Goal: Use online tool/utility: Use online tool/utility

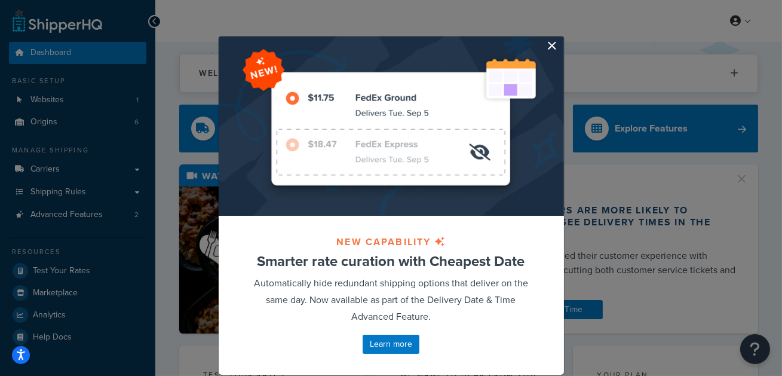
click at [561, 39] on button "button" at bounding box center [562, 37] width 3 height 3
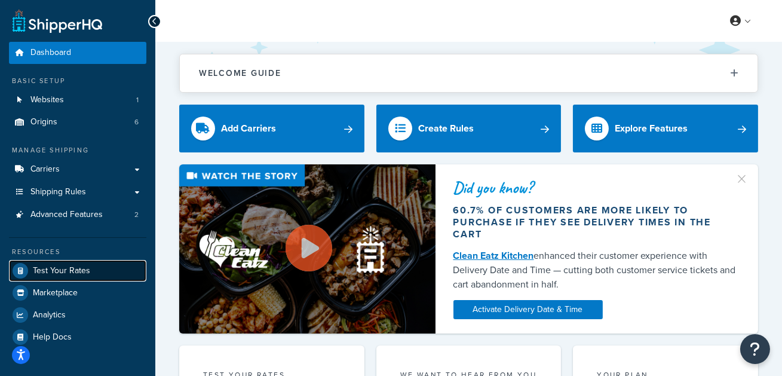
click at [94, 269] on link "Test Your Rates" at bounding box center [77, 270] width 137 height 21
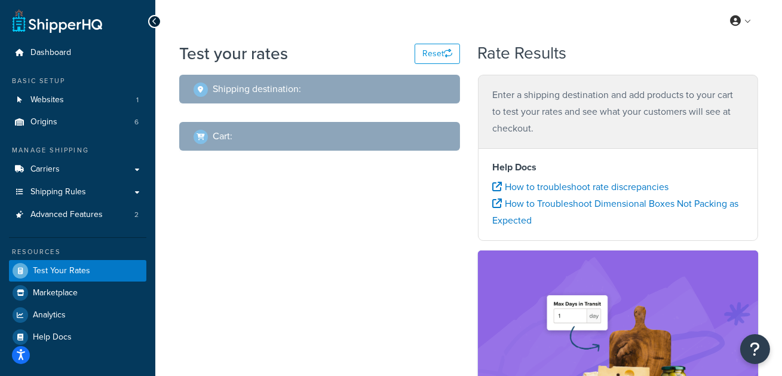
select select "TX"
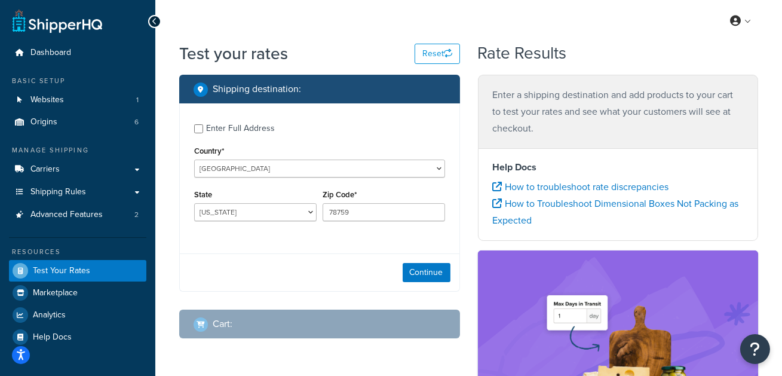
click at [241, 131] on div "Enter Full Address" at bounding box center [240, 128] width 69 height 17
click at [203, 131] on input "Enter Full Address" at bounding box center [198, 128] width 9 height 9
checkbox input "true"
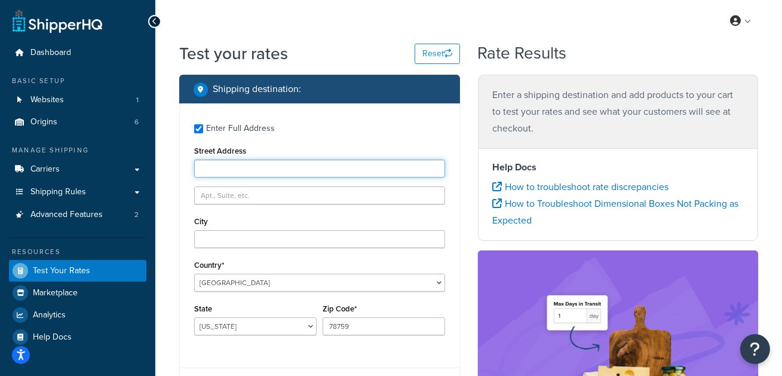
click at [317, 165] on input "Street Address" at bounding box center [319, 168] width 251 height 18
type input "13 Old Cut Dr E"
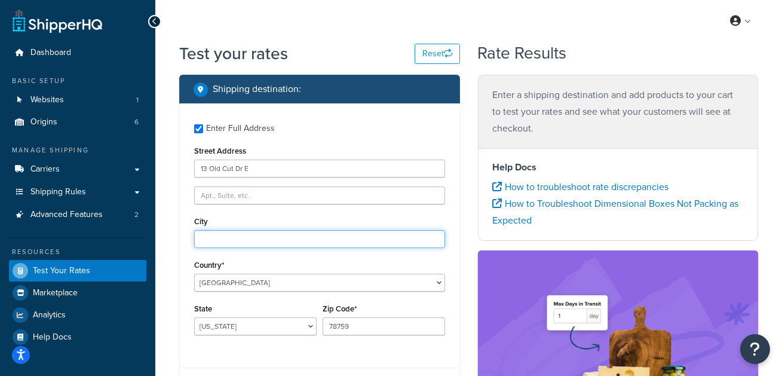
click at [272, 241] on input "City" at bounding box center [319, 239] width 251 height 18
type input "Munfordville"
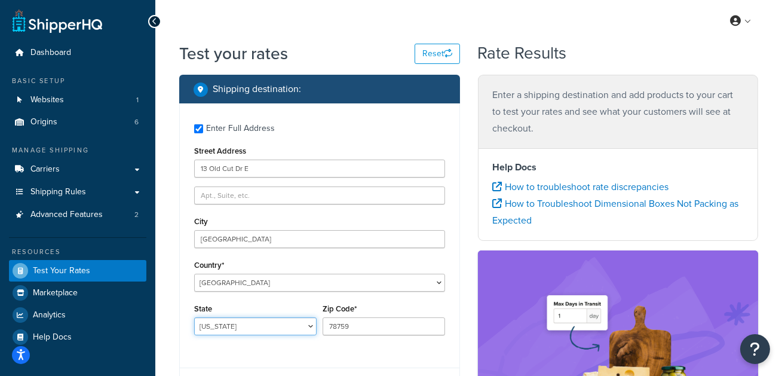
click at [259, 327] on select "Alabama Alaska American Samoa Arizona Arkansas Armed Forces Americas Armed Forc…" at bounding box center [255, 326] width 122 height 18
select select "KY"
click at [194, 318] on select "Alabama Alaska American Samoa Arizona Arkansas Armed Forces Americas Armed Forc…" at bounding box center [255, 326] width 122 height 18
type input "42765"
click at [463, 267] on div "Shipping destination : Enter Full Address Street Address 13 Old Cut Dr E City M…" at bounding box center [319, 273] width 299 height 396
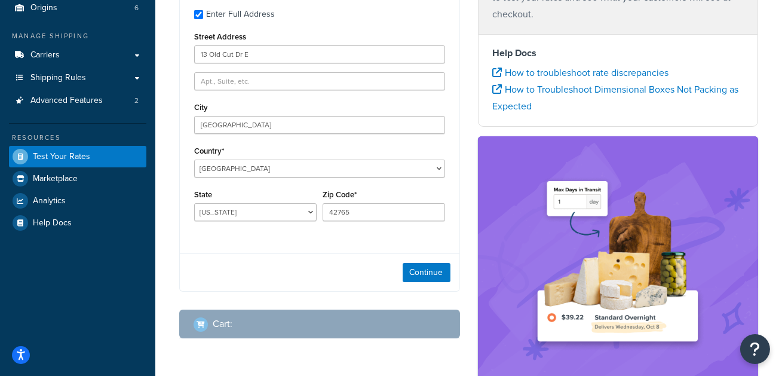
scroll to position [124, 0]
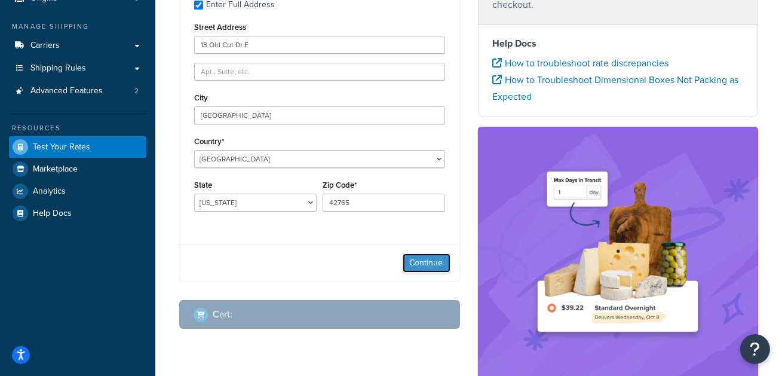
click at [429, 265] on button "Continue" at bounding box center [426, 262] width 48 height 19
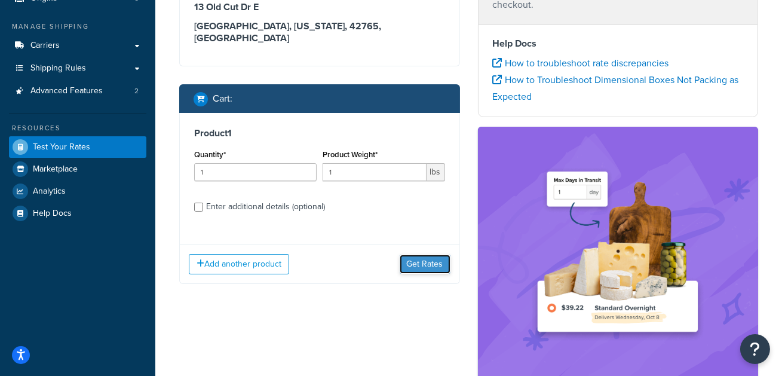
click at [429, 254] on button "Get Rates" at bounding box center [424, 263] width 51 height 19
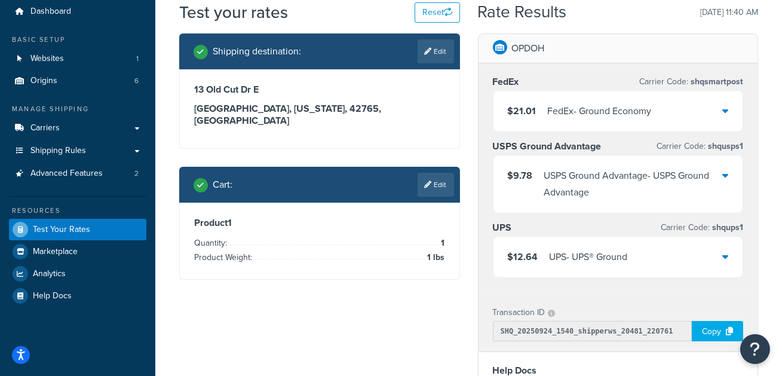
scroll to position [42, 0]
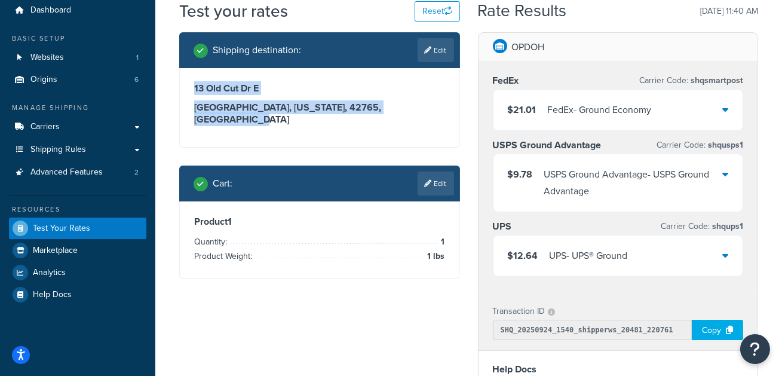
drag, startPoint x: 186, startPoint y: 88, endPoint x: 393, endPoint y: 106, distance: 207.3
click at [393, 106] on div "13 Old Cut Dr E Munfordville, Kentucky, 42765 , United States" at bounding box center [319, 107] width 279 height 79
copy div "13 Old Cut Dr E Munfordville, Kentucky, 42765 , United States"
